Goal: Browse casually

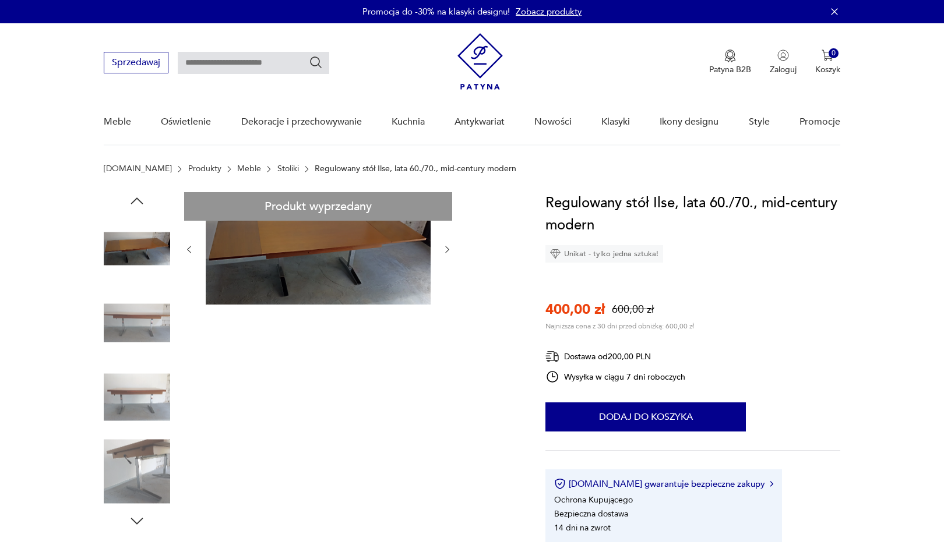
click at [140, 348] on img at bounding box center [137, 323] width 66 height 66
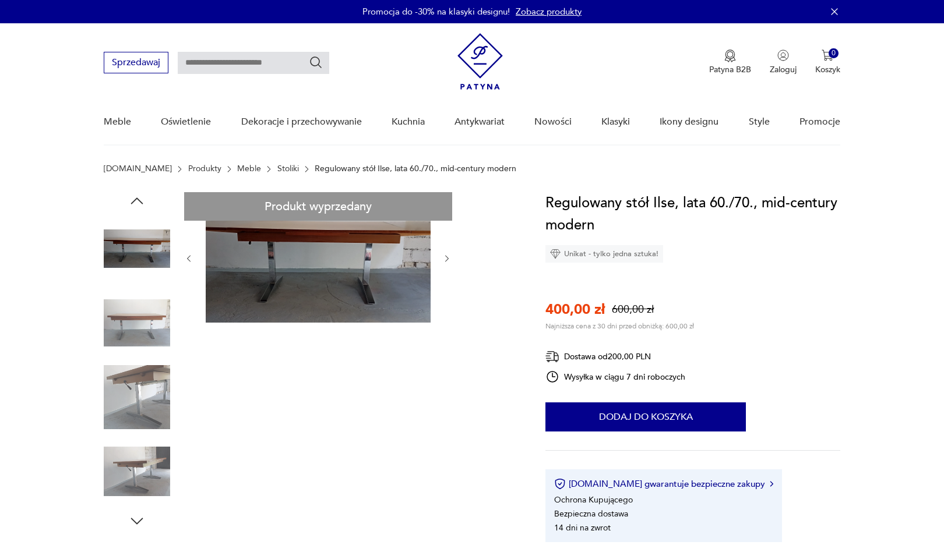
click at [153, 334] on img at bounding box center [137, 323] width 66 height 66
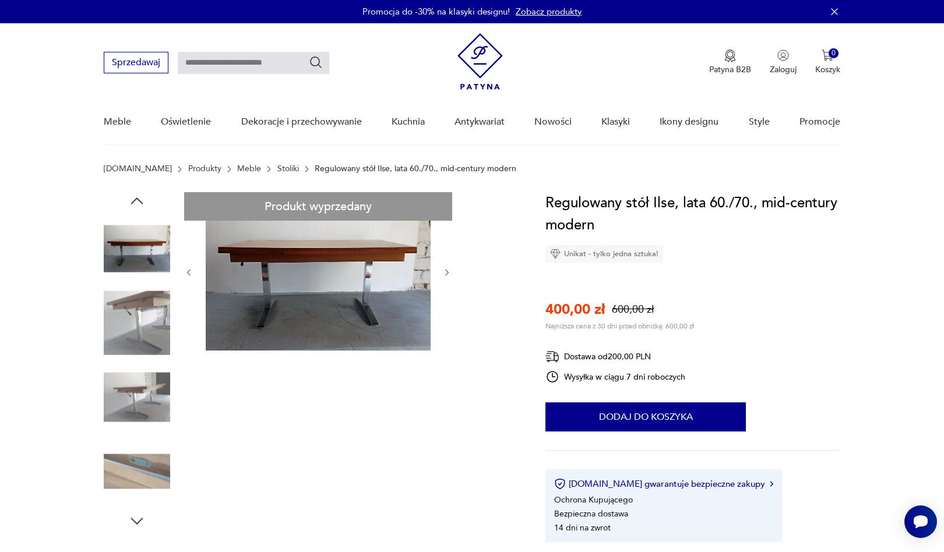
click at [147, 347] on img at bounding box center [137, 323] width 66 height 66
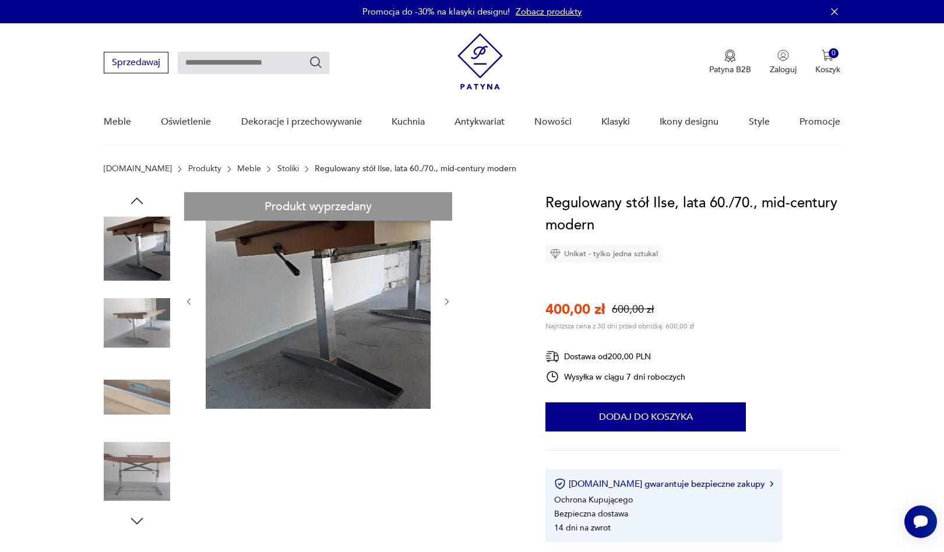
click at [151, 322] on img at bounding box center [137, 323] width 66 height 66
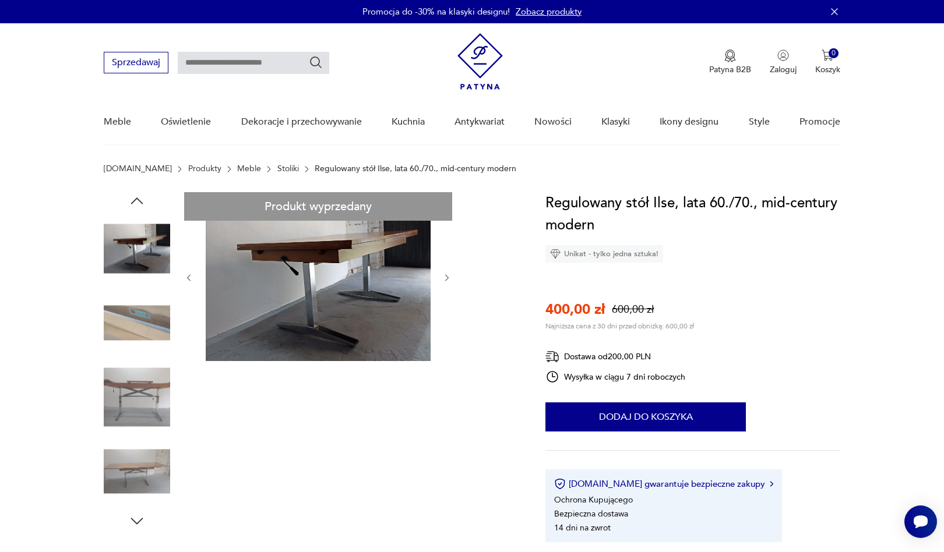
click at [151, 322] on img at bounding box center [137, 323] width 66 height 66
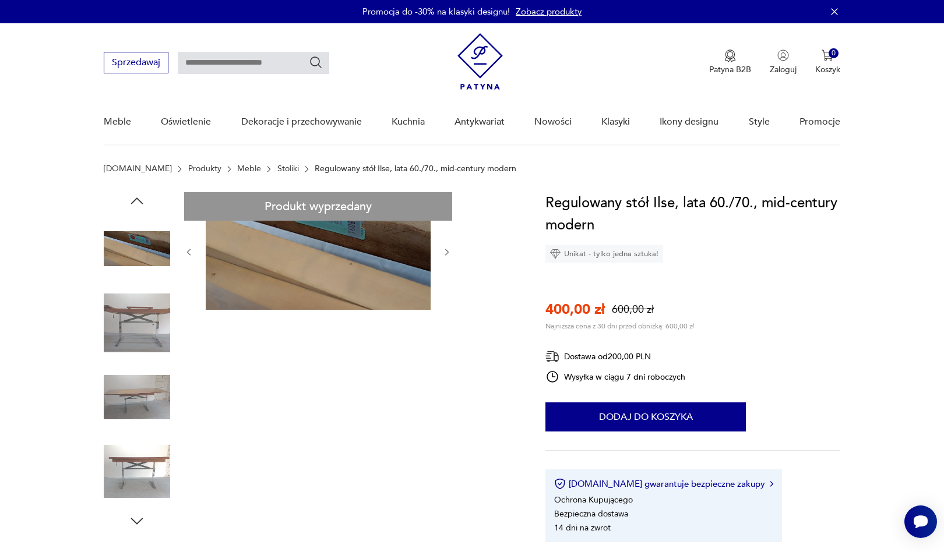
click at [151, 322] on img at bounding box center [137, 323] width 66 height 66
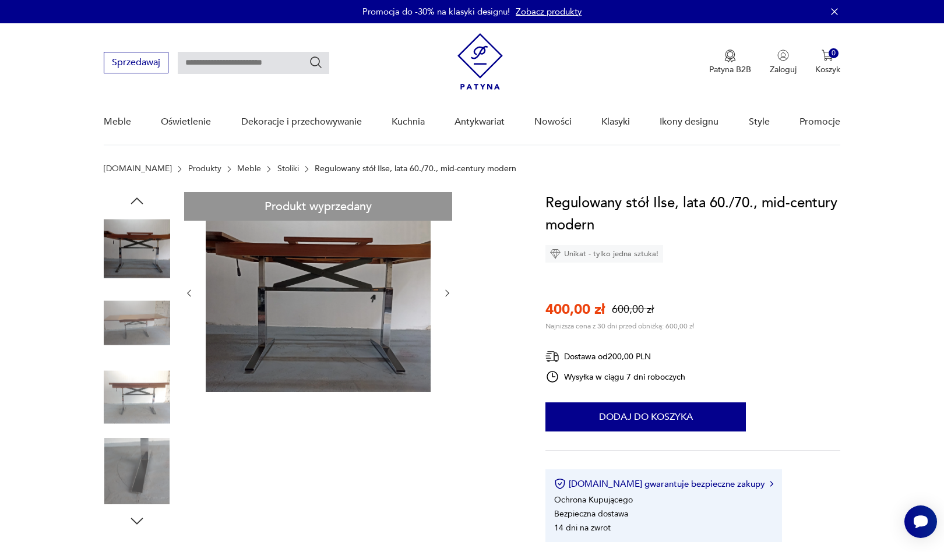
click at [151, 322] on img at bounding box center [137, 323] width 66 height 66
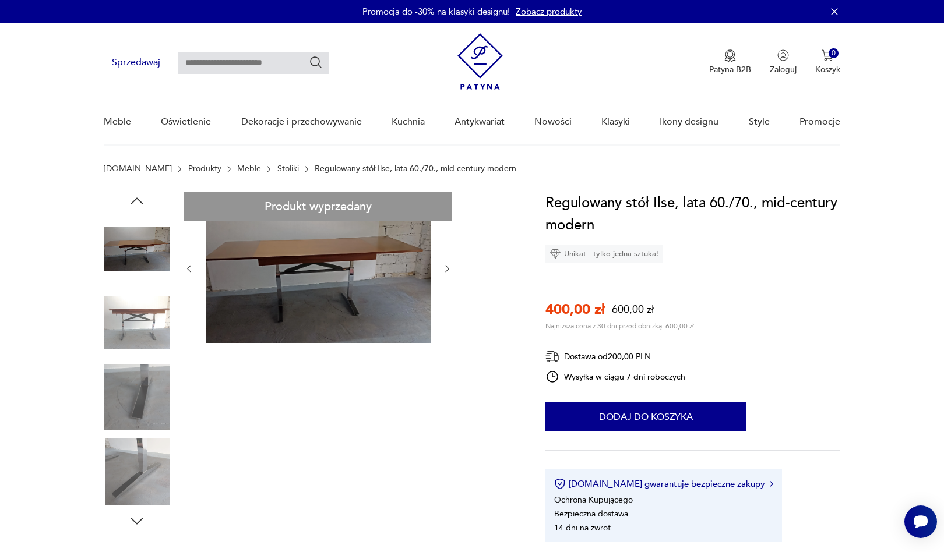
click at [151, 322] on img at bounding box center [137, 323] width 66 height 66
